Goal: Information Seeking & Learning: Learn about a topic

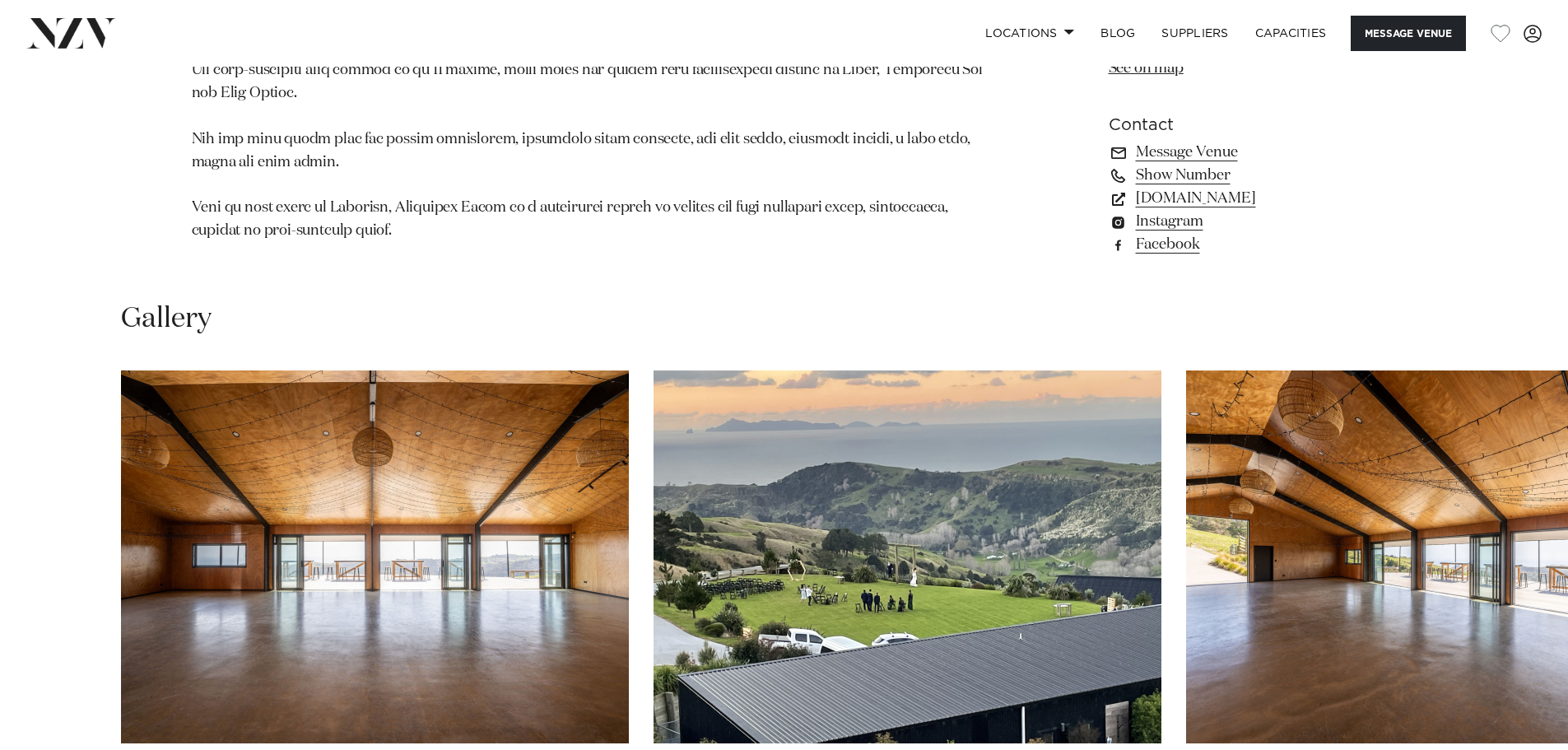
scroll to position [1399, 0]
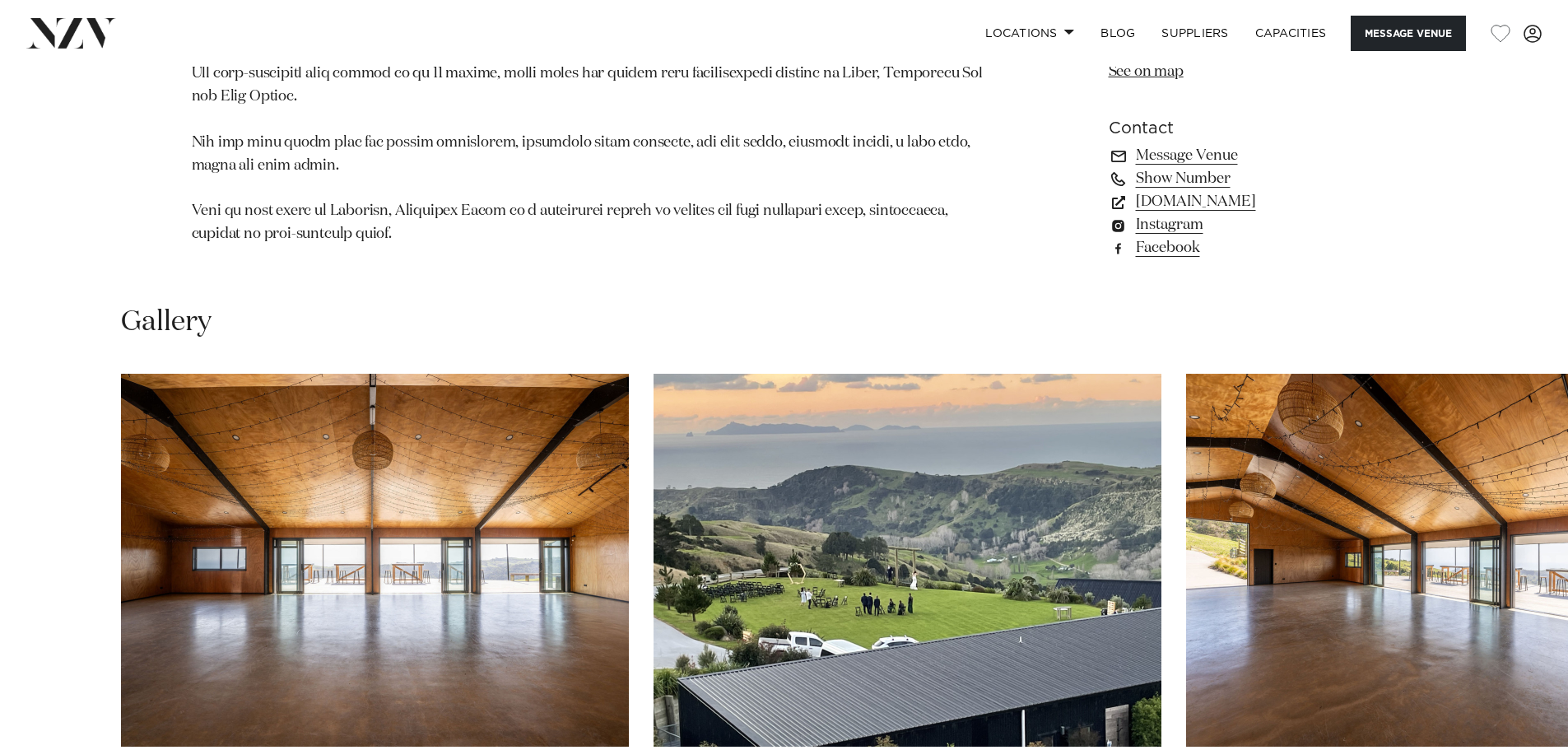
click at [1418, 550] on img "3 / 28" at bounding box center [1439, 559] width 507 height 373
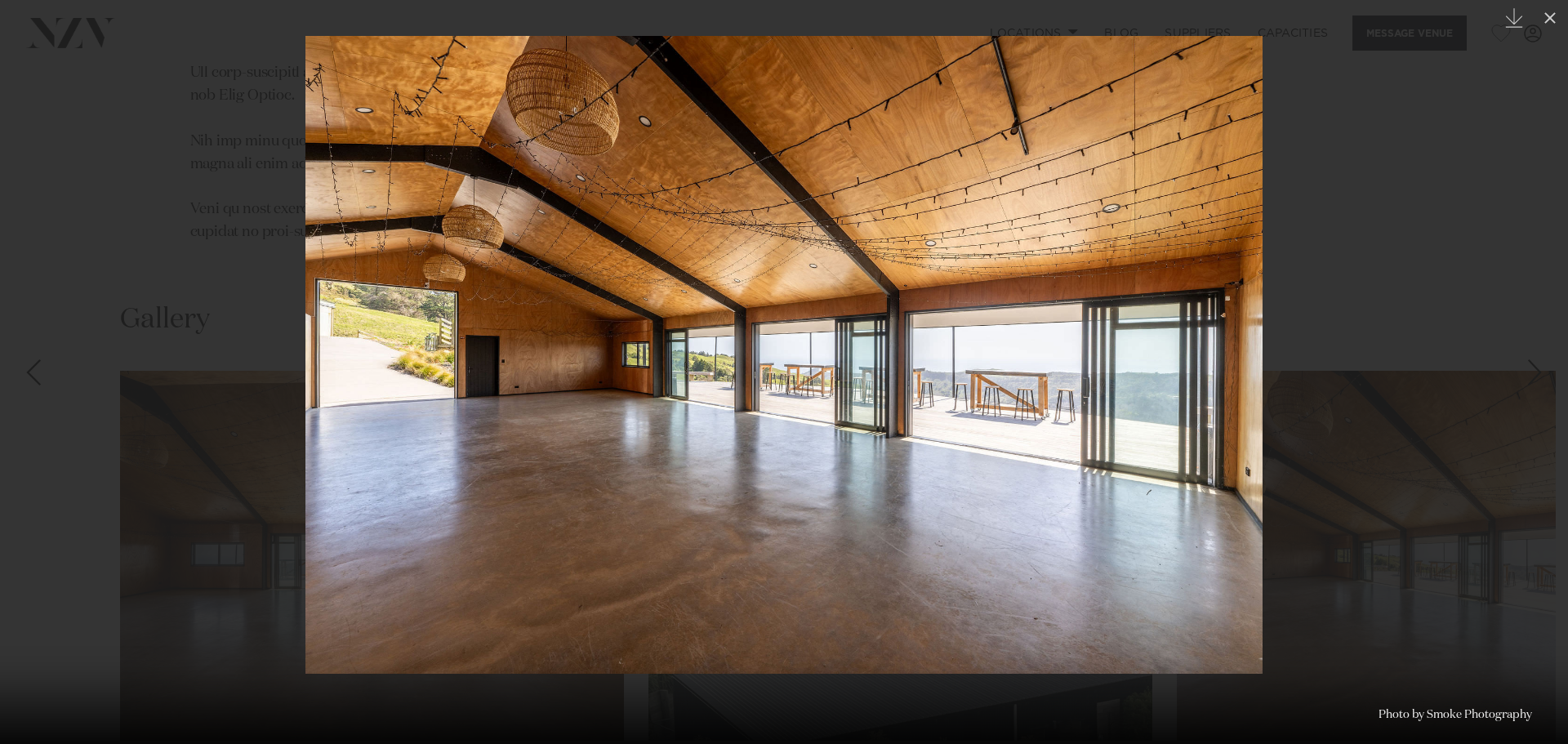
click at [1252, 413] on img at bounding box center [784, 355] width 957 height 638
click at [374, 358] on img at bounding box center [784, 355] width 957 height 638
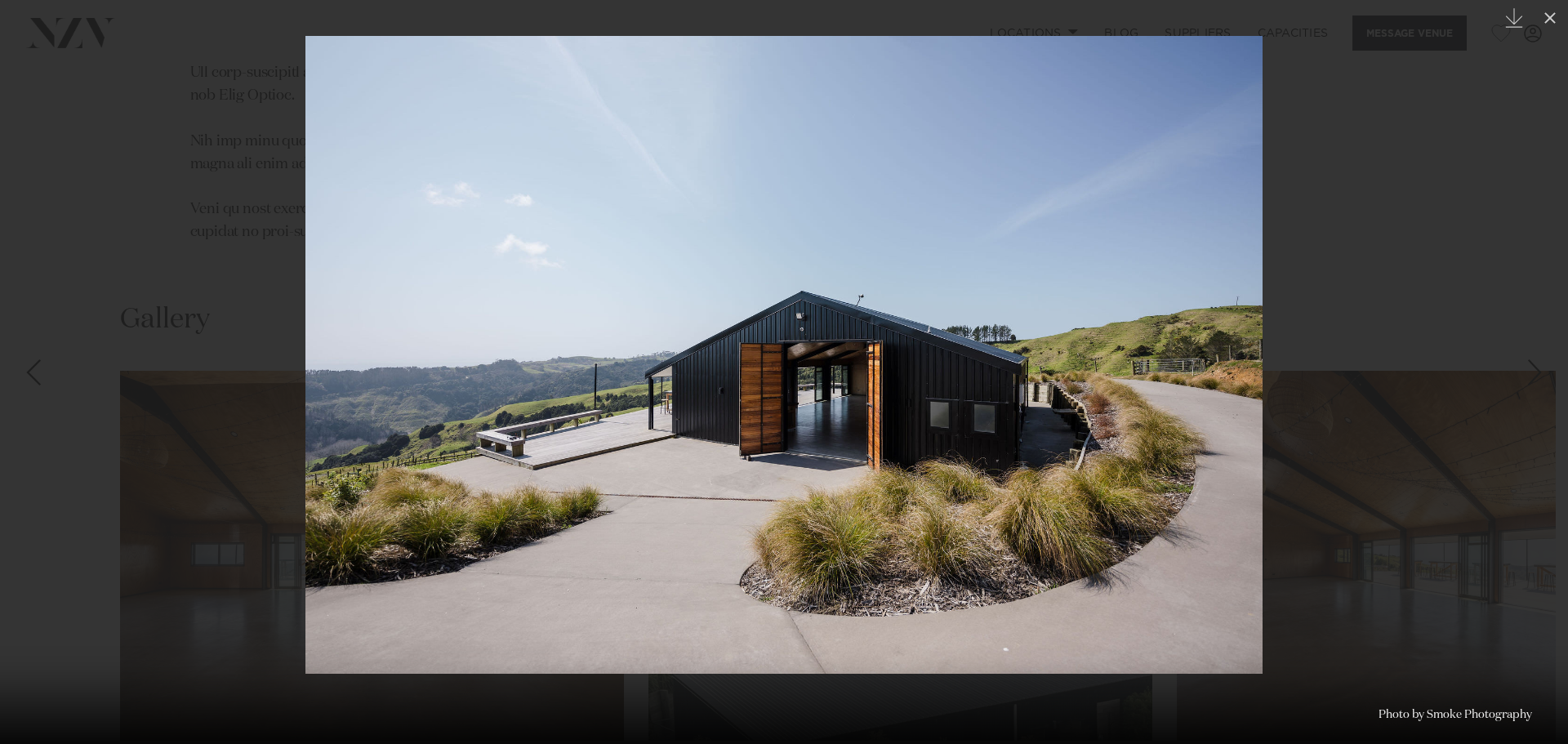
click at [809, 367] on img at bounding box center [784, 355] width 957 height 638
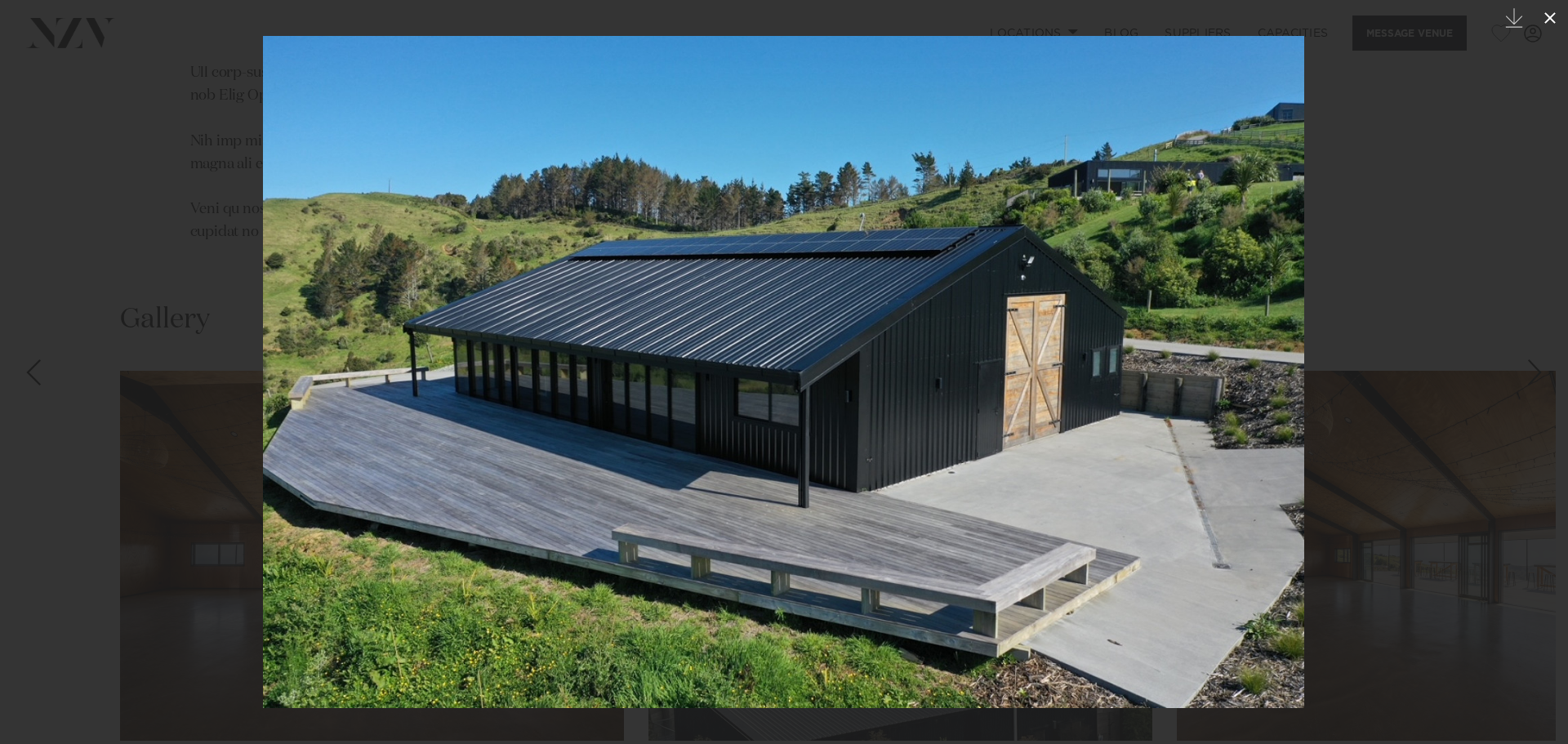
click at [1555, 13] on icon at bounding box center [1550, 18] width 20 height 20
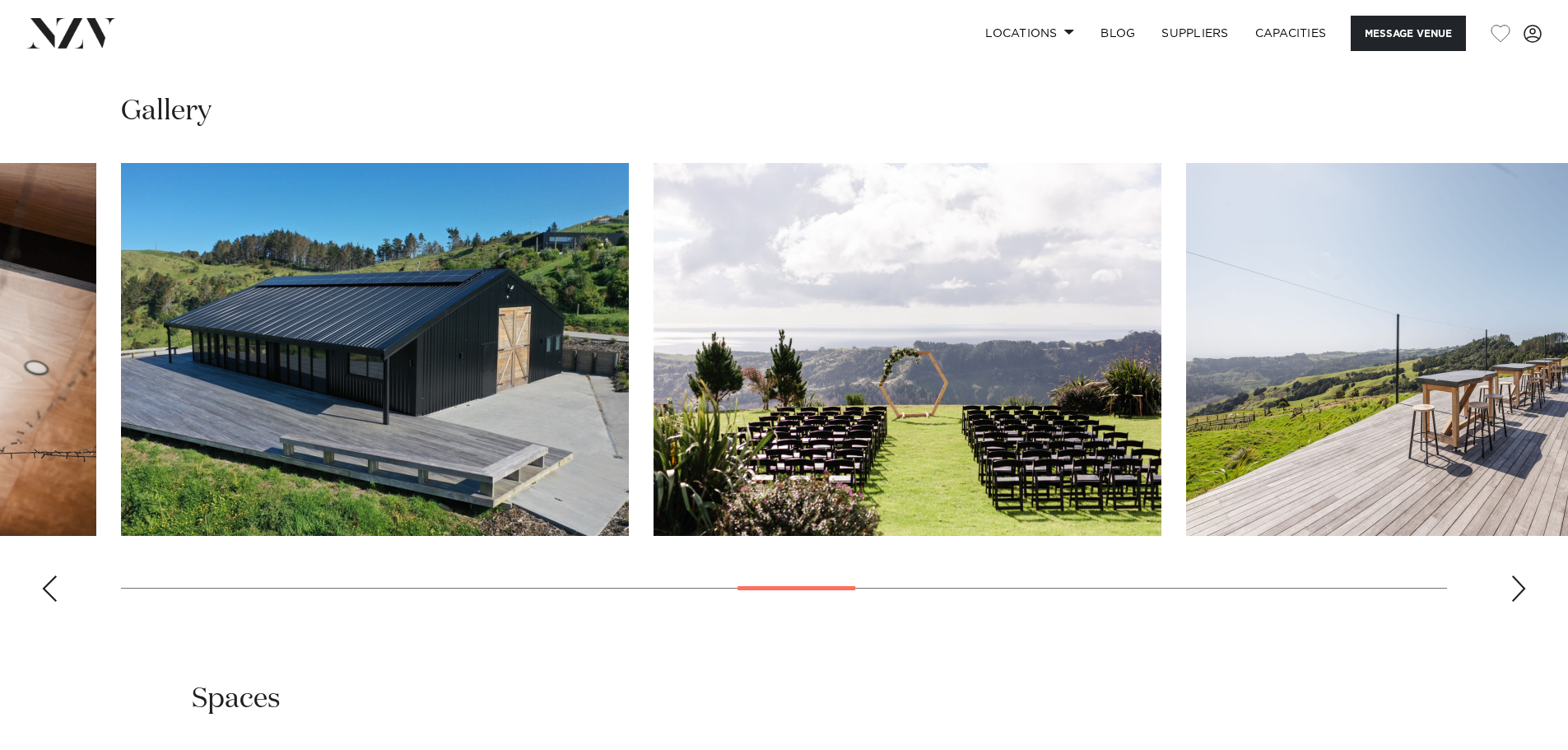
scroll to position [1645, 0]
